Goal: Information Seeking & Learning: Learn about a topic

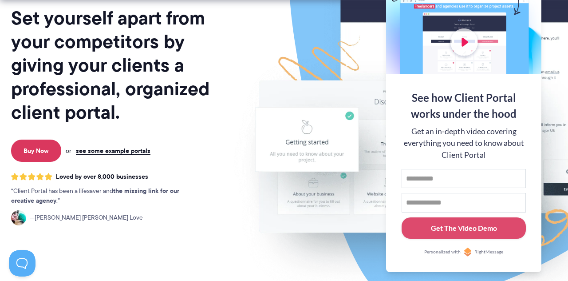
click at [523, 12] on div at bounding box center [463, 16] width 155 height 115
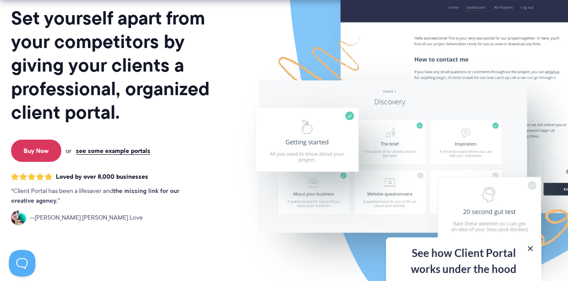
click at [527, 14] on img at bounding box center [467, 106] width 498 height 426
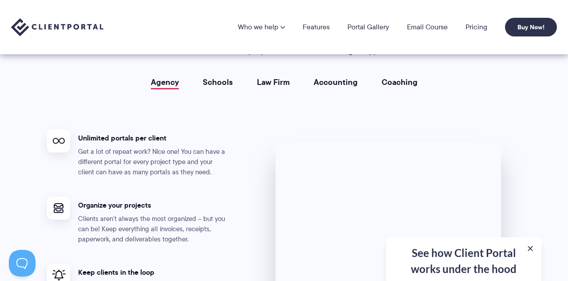
scroll to position [1716, 0]
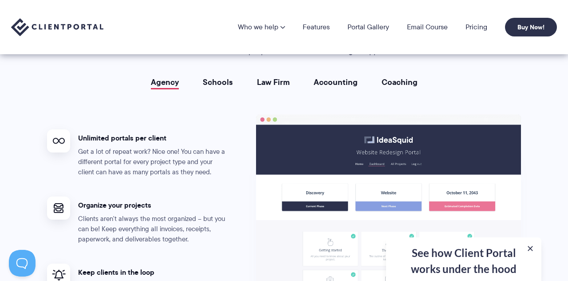
click at [277, 87] on link "Law Firm" at bounding box center [273, 82] width 33 height 9
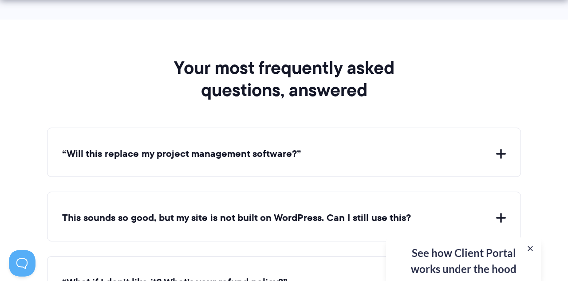
scroll to position [3237, 0]
click at [500, 152] on button "“Will this replace my project management software?”" at bounding box center [284, 154] width 444 height 14
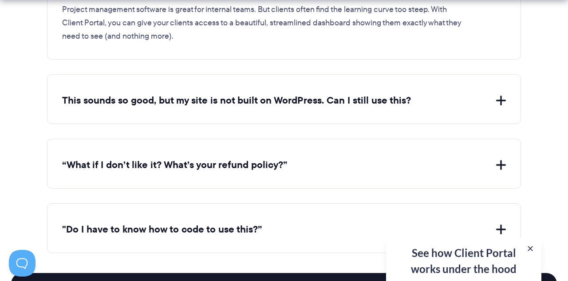
scroll to position [3451, 0]
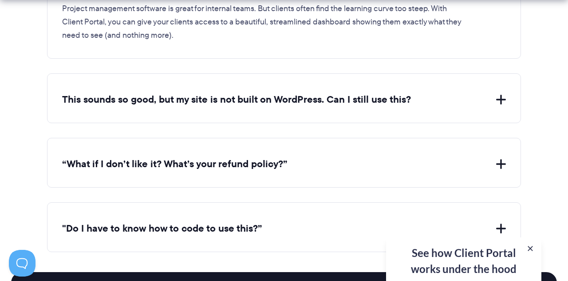
click at [498, 97] on button "This sounds so good, but my site is not built on WordPress. Can I still use thi…" at bounding box center [284, 100] width 444 height 14
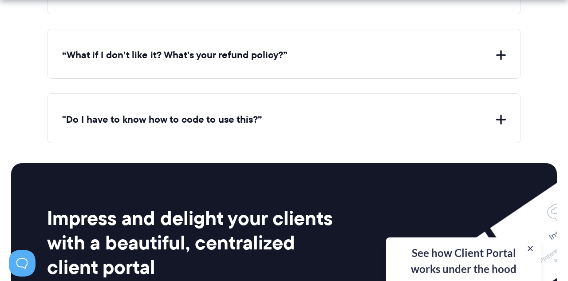
scroll to position [3644, 0]
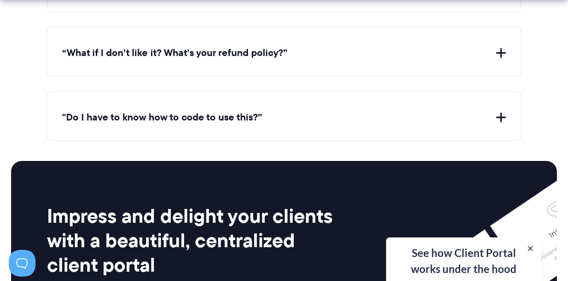
click at [491, 116] on button ""Do I have to know how to code to use this?”" at bounding box center [284, 118] width 444 height 14
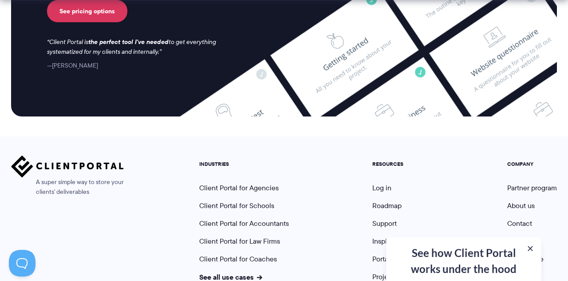
scroll to position [4039, 0]
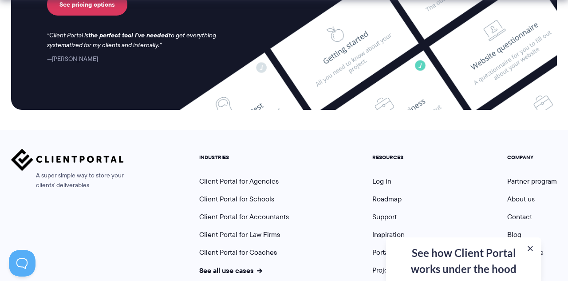
click at [93, 223] on div "A super simple way to store your clients' deliverables" at bounding box center [67, 212] width 113 height 126
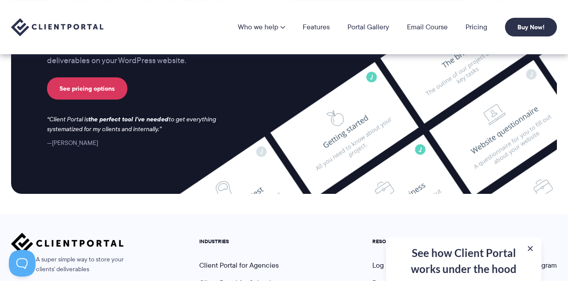
scroll to position [3955, 0]
click at [80, 85] on link "See pricing options" at bounding box center [87, 88] width 80 height 22
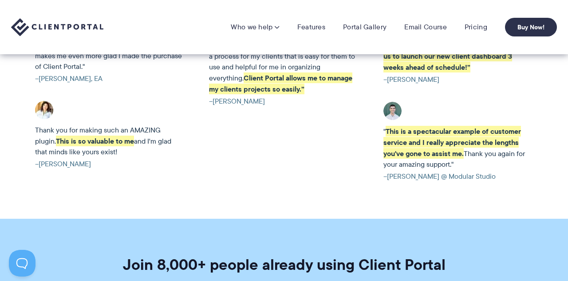
scroll to position [1906, 0]
